Goal: Information Seeking & Learning: Learn about a topic

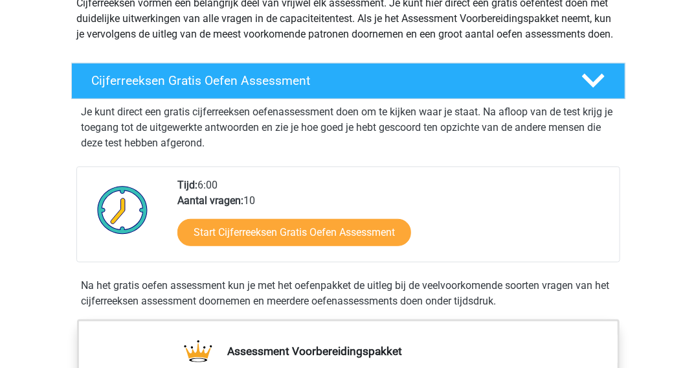
scroll to position [194, 0]
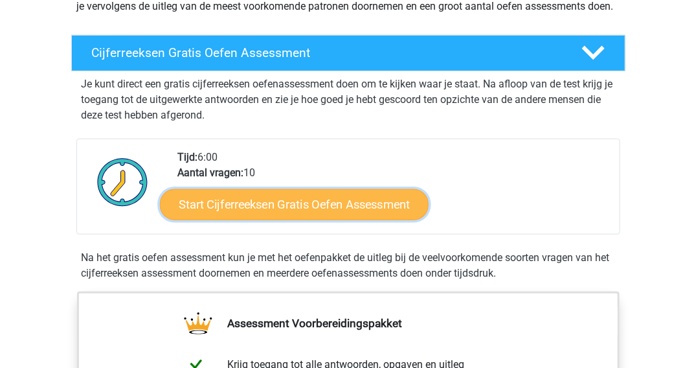
click at [289, 215] on link "Start Cijferreeksen Gratis Oefen Assessment" at bounding box center [294, 203] width 269 height 31
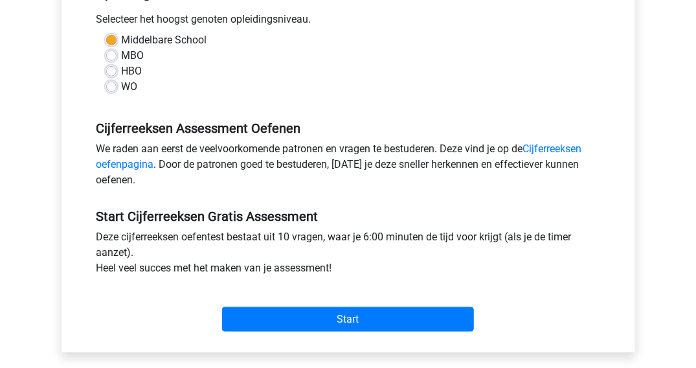
scroll to position [324, 0]
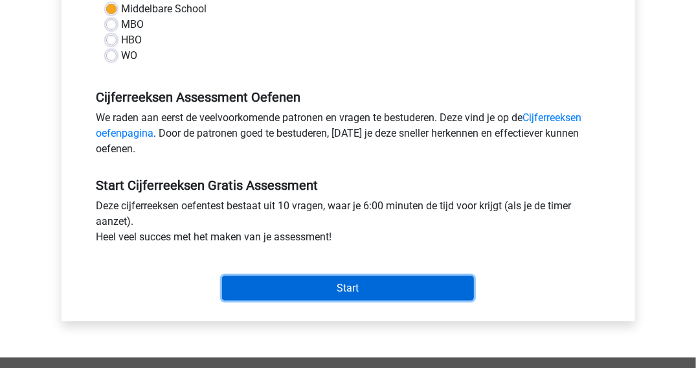
click at [335, 287] on input "Start" at bounding box center [348, 288] width 252 height 25
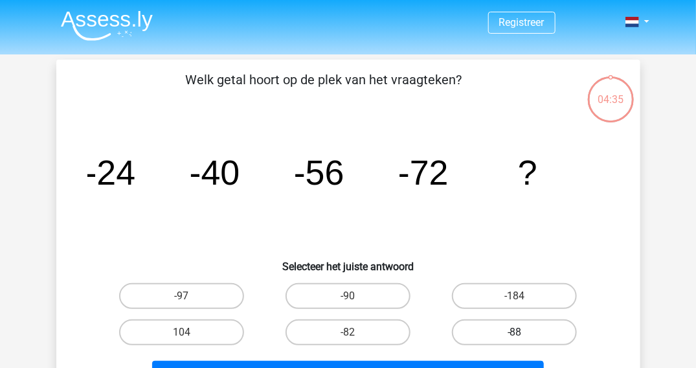
click at [498, 329] on label "-88" at bounding box center [514, 332] width 125 height 26
click at [514, 332] on input "-88" at bounding box center [518, 336] width 8 height 8
radio input "true"
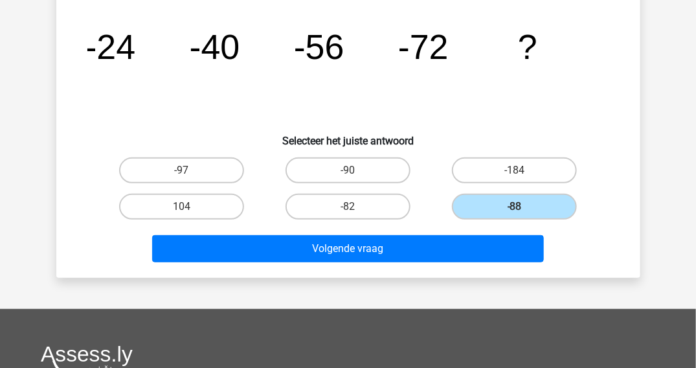
scroll to position [129, 0]
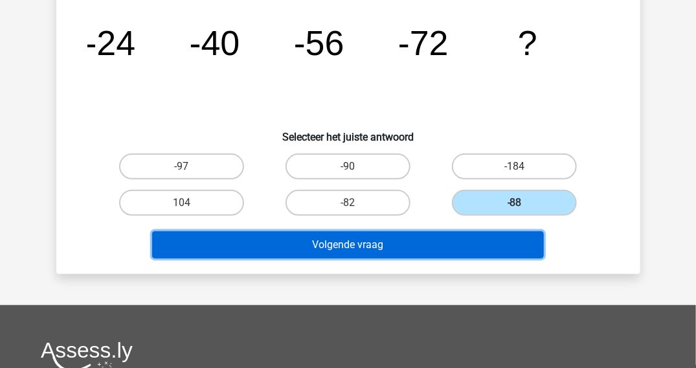
click at [353, 238] on button "Volgende vraag" at bounding box center [347, 244] width 391 height 27
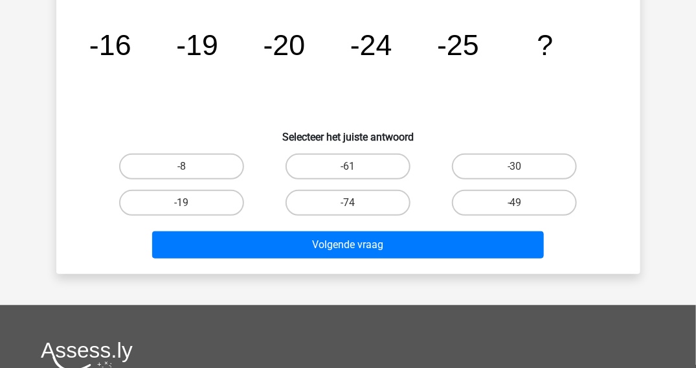
scroll to position [60, 0]
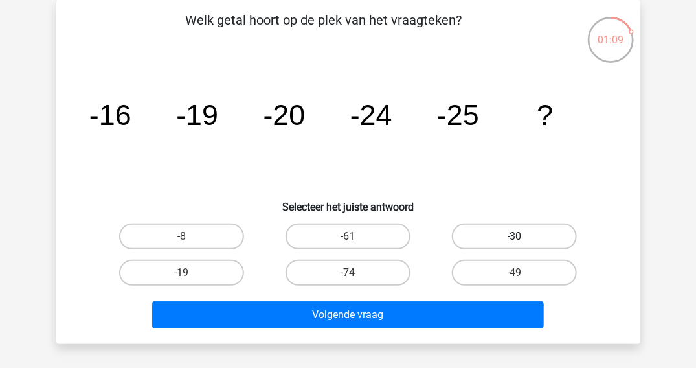
click at [501, 235] on label "-30" at bounding box center [514, 236] width 125 height 26
click at [514, 236] on input "-30" at bounding box center [518, 240] width 8 height 8
radio input "true"
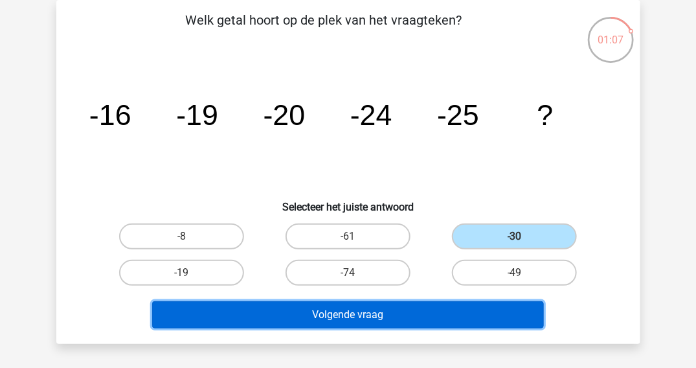
click at [348, 312] on button "Volgende vraag" at bounding box center [347, 314] width 391 height 27
